Goal: Information Seeking & Learning: Learn about a topic

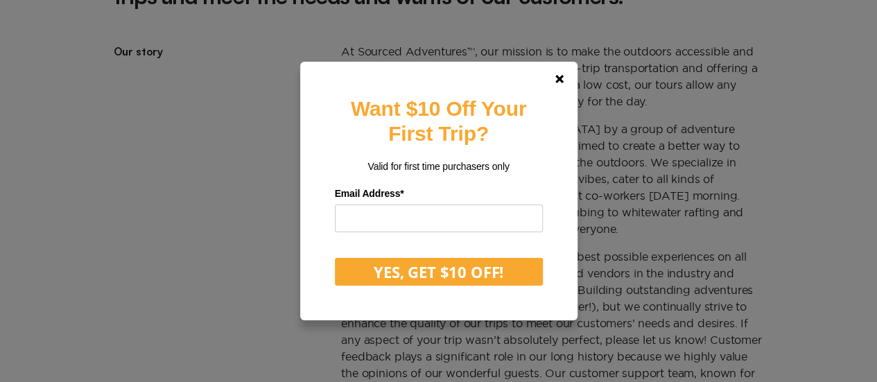
scroll to position [971, 0]
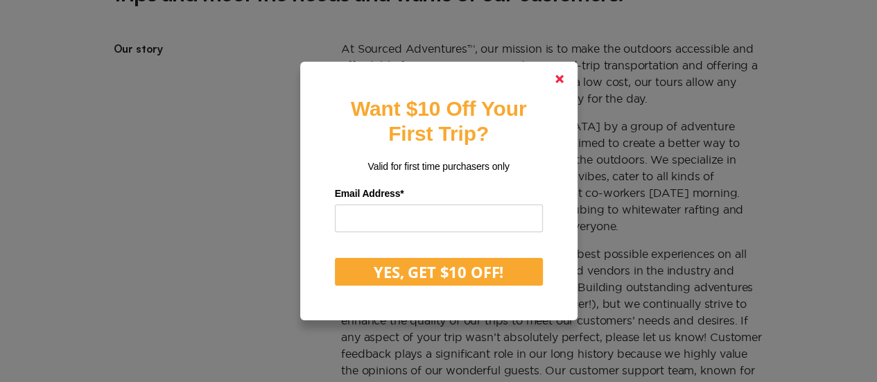
click at [576, 76] on link at bounding box center [559, 78] width 33 height 33
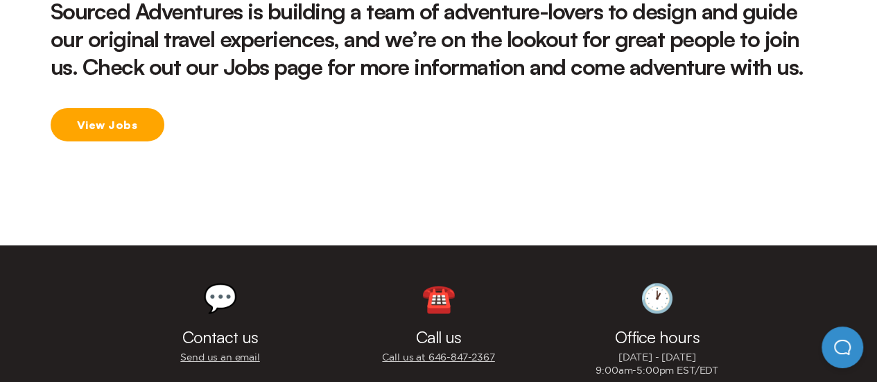
scroll to position [2440, 0]
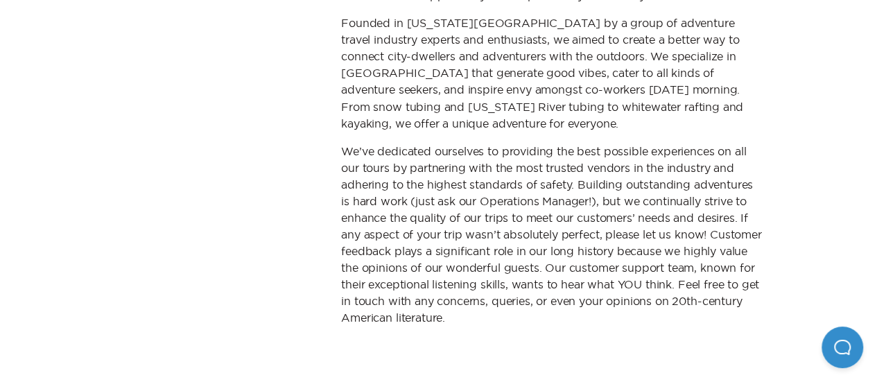
drag, startPoint x: 544, startPoint y: 277, endPoint x: 442, endPoint y: 10, distance: 286.7
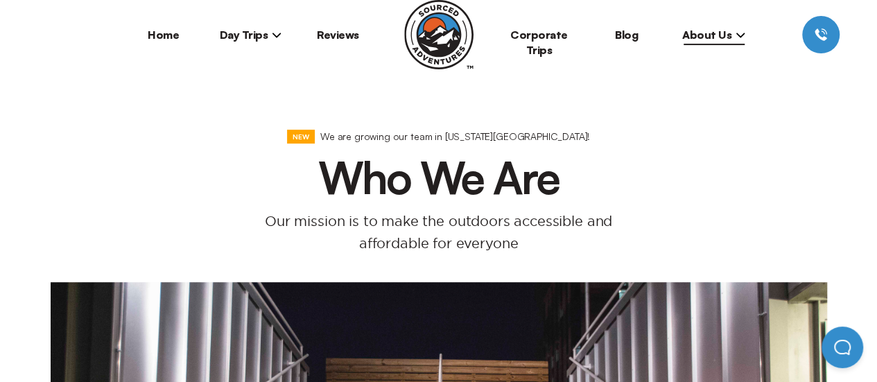
scroll to position [0, 0]
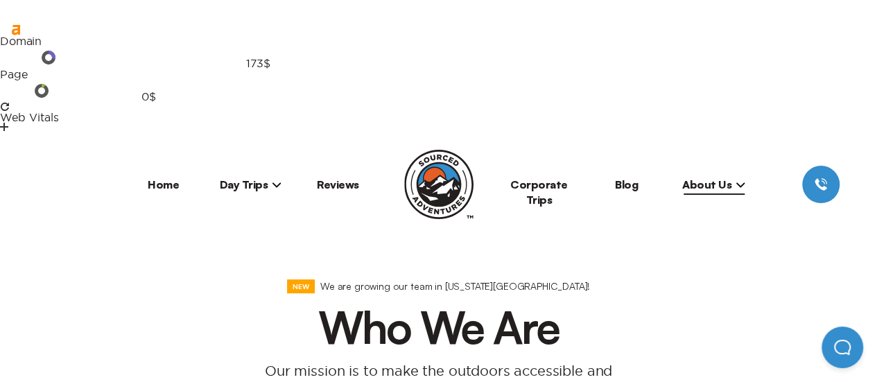
click at [634, 178] on link "Blog" at bounding box center [626, 185] width 23 height 14
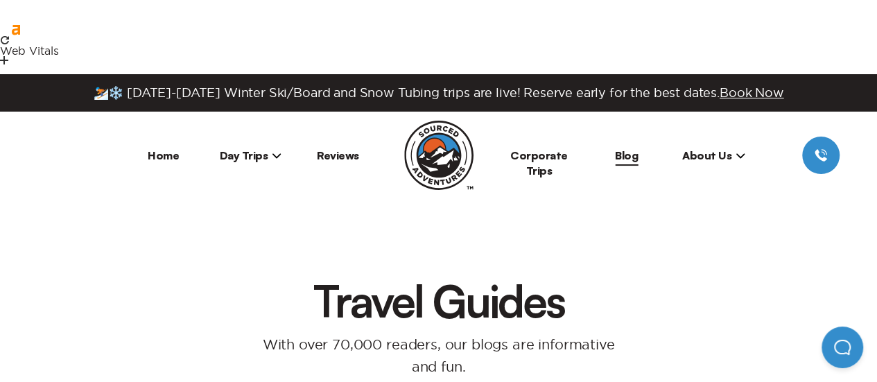
drag, startPoint x: 712, startPoint y: 339, endPoint x: 744, endPoint y: 241, distance: 103.5
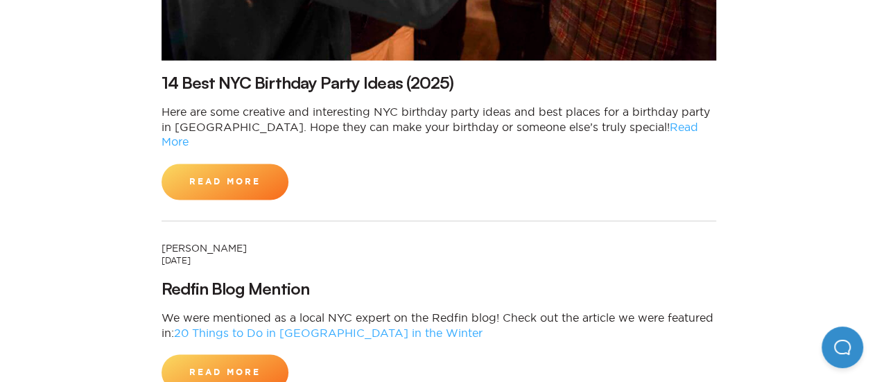
scroll to position [902, 0]
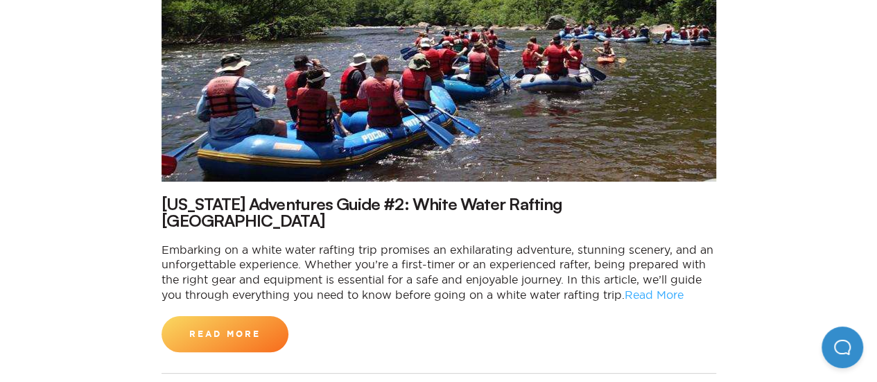
scroll to position [4394, 0]
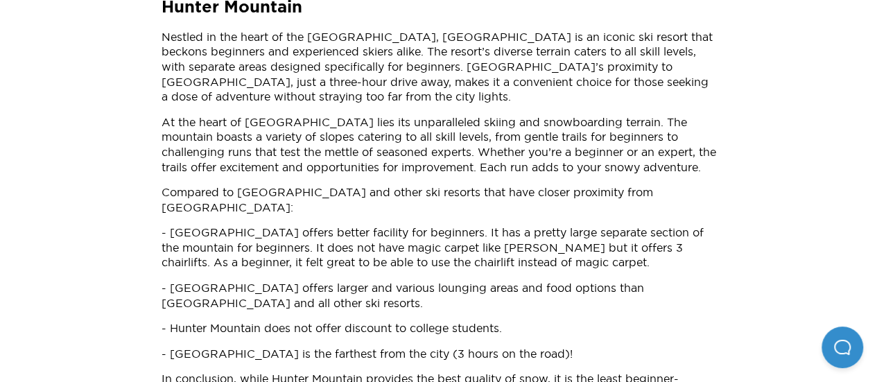
scroll to position [2182, 0]
